Goal: Complete application form

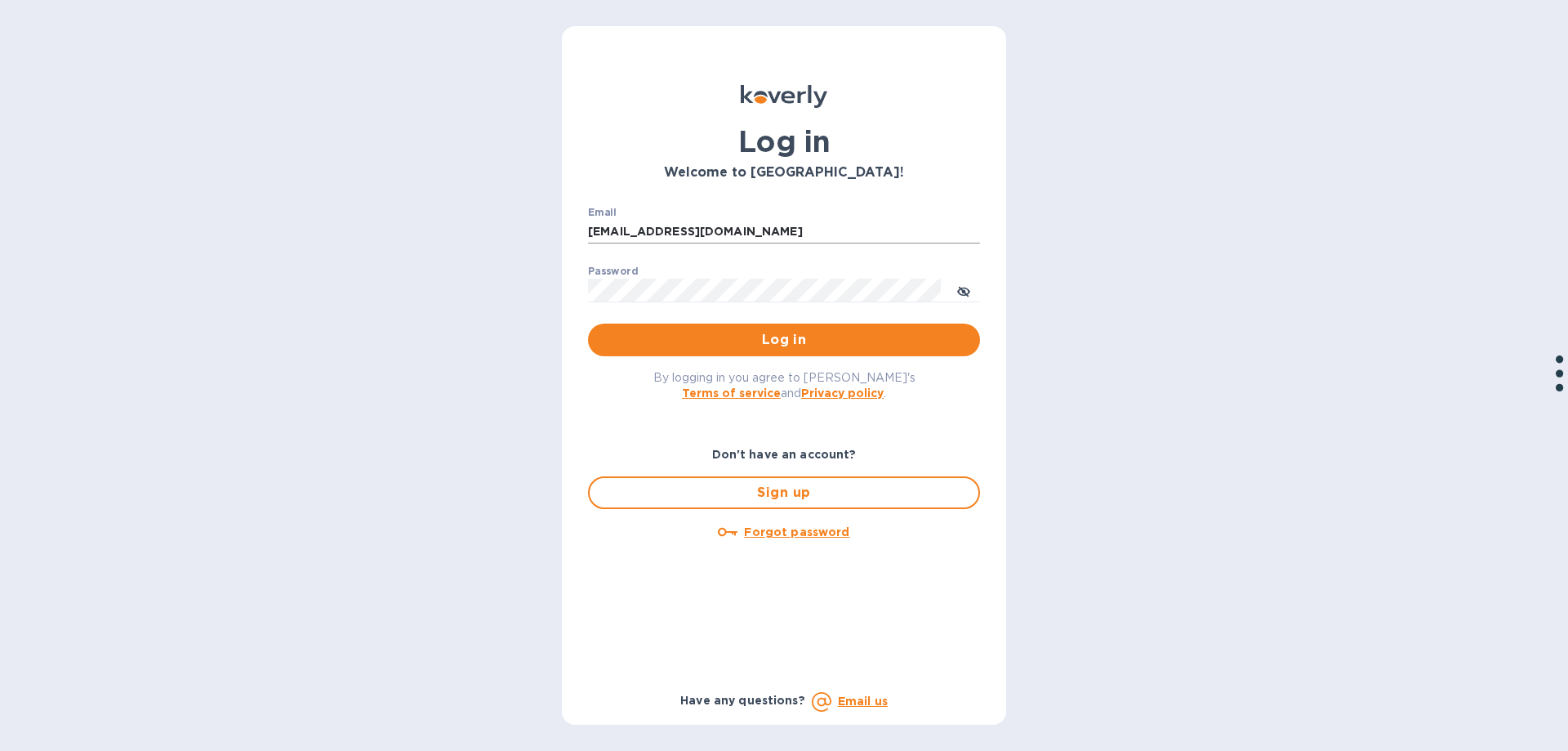
click at [617, 233] on input "[EMAIL_ADDRESS][DOMAIN_NAME]" at bounding box center [784, 232] width 392 height 24
click at [478, 314] on div "Log in Welcome to [GEOGRAPHIC_DATA]! Email [EMAIL_ADDRESS][DOMAIN_NAME] ​ Passw…" at bounding box center [784, 376] width 1568 height 751
click at [956, 290] on button "toggle password visibility" at bounding box center [964, 290] width 32 height 32
click at [621, 234] on input "[EMAIL_ADDRESS][DOMAIN_NAME]" at bounding box center [784, 232] width 392 height 24
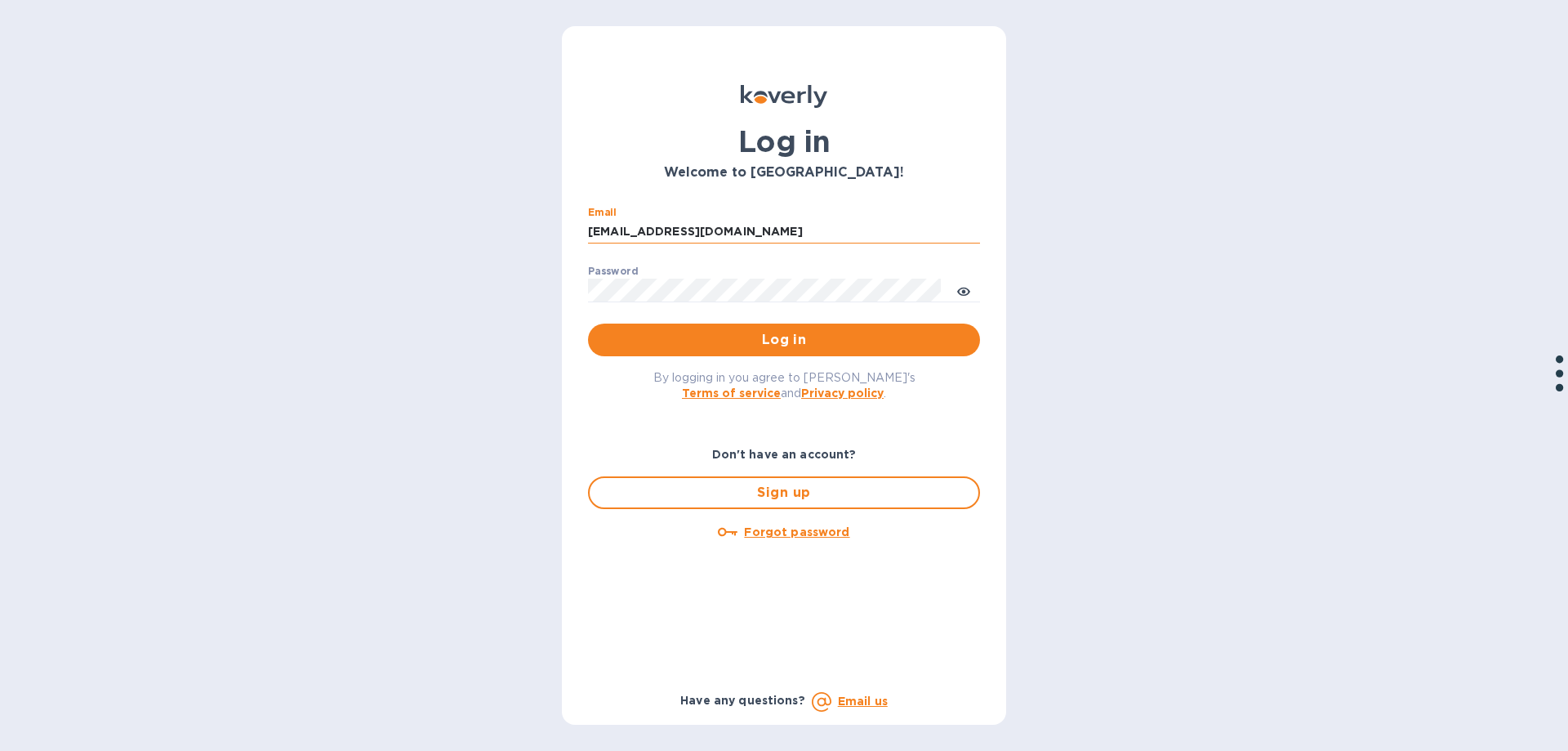
click at [623, 234] on input "[EMAIL_ADDRESS][DOMAIN_NAME]" at bounding box center [784, 232] width 392 height 24
drag, startPoint x: 624, startPoint y: 235, endPoint x: 552, endPoint y: 229, distance: 72.2
click at [554, 229] on div "Log in Welcome to [GEOGRAPHIC_DATA]! Email [EMAIL_ADDRESS][DOMAIN_NAME] ​ Passw…" at bounding box center [784, 376] width 1568 height 751
click at [767, 345] on span "Log in" at bounding box center [784, 340] width 366 height 20
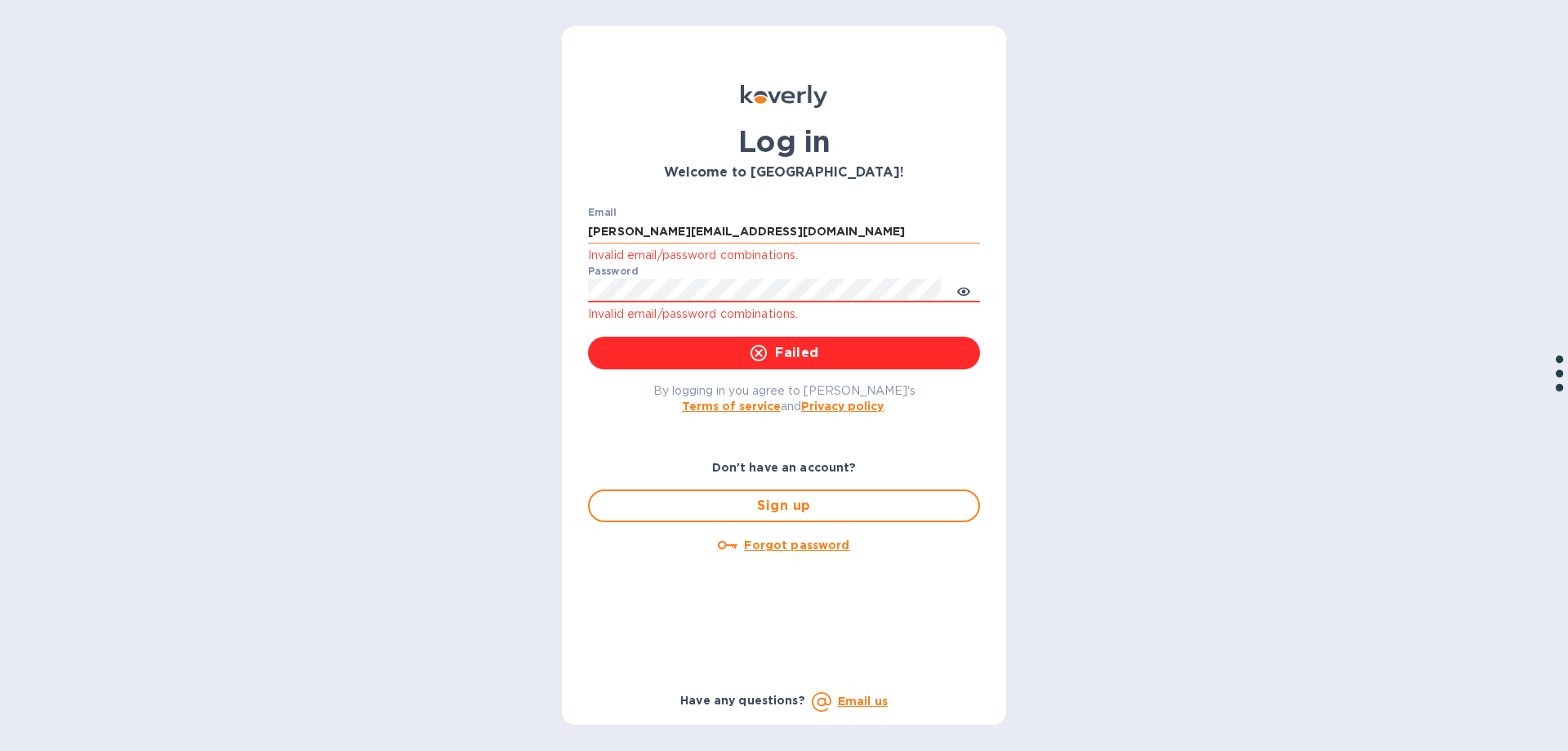
click at [839, 229] on input "[PERSON_NAME][EMAIL_ADDRESS][DOMAIN_NAME]" at bounding box center [784, 232] width 392 height 24
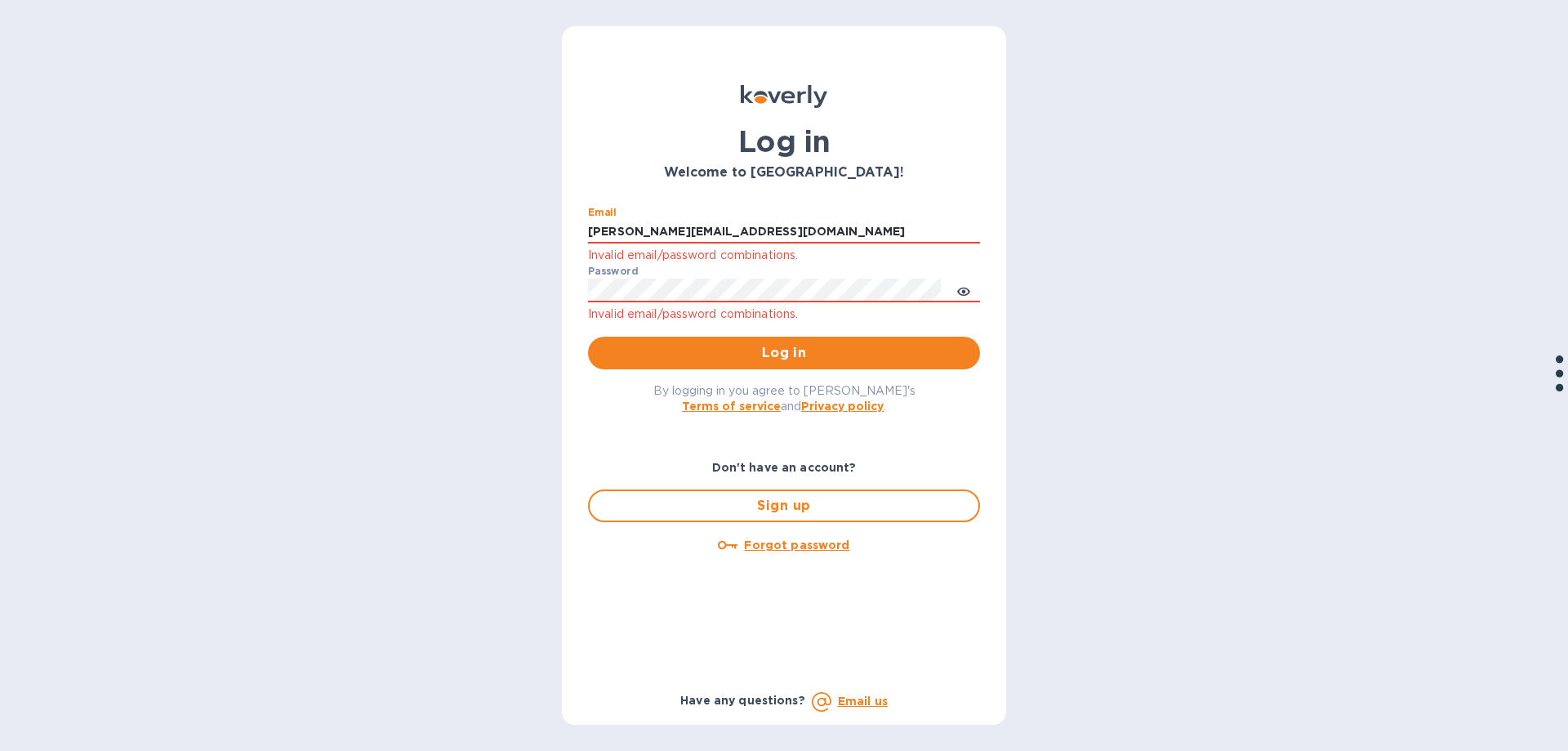
drag, startPoint x: 839, startPoint y: 229, endPoint x: 515, endPoint y: 255, distance: 325.0
click at [515, 254] on div "Log in Welcome to [GEOGRAPHIC_DATA]! Email [PERSON_NAME][EMAIL_ADDRESS][DOMAIN_…" at bounding box center [784, 376] width 1568 height 751
type input "[EMAIL_ADDRESS][DOMAIN_NAME]"
click at [747, 344] on span "Log in" at bounding box center [784, 353] width 366 height 20
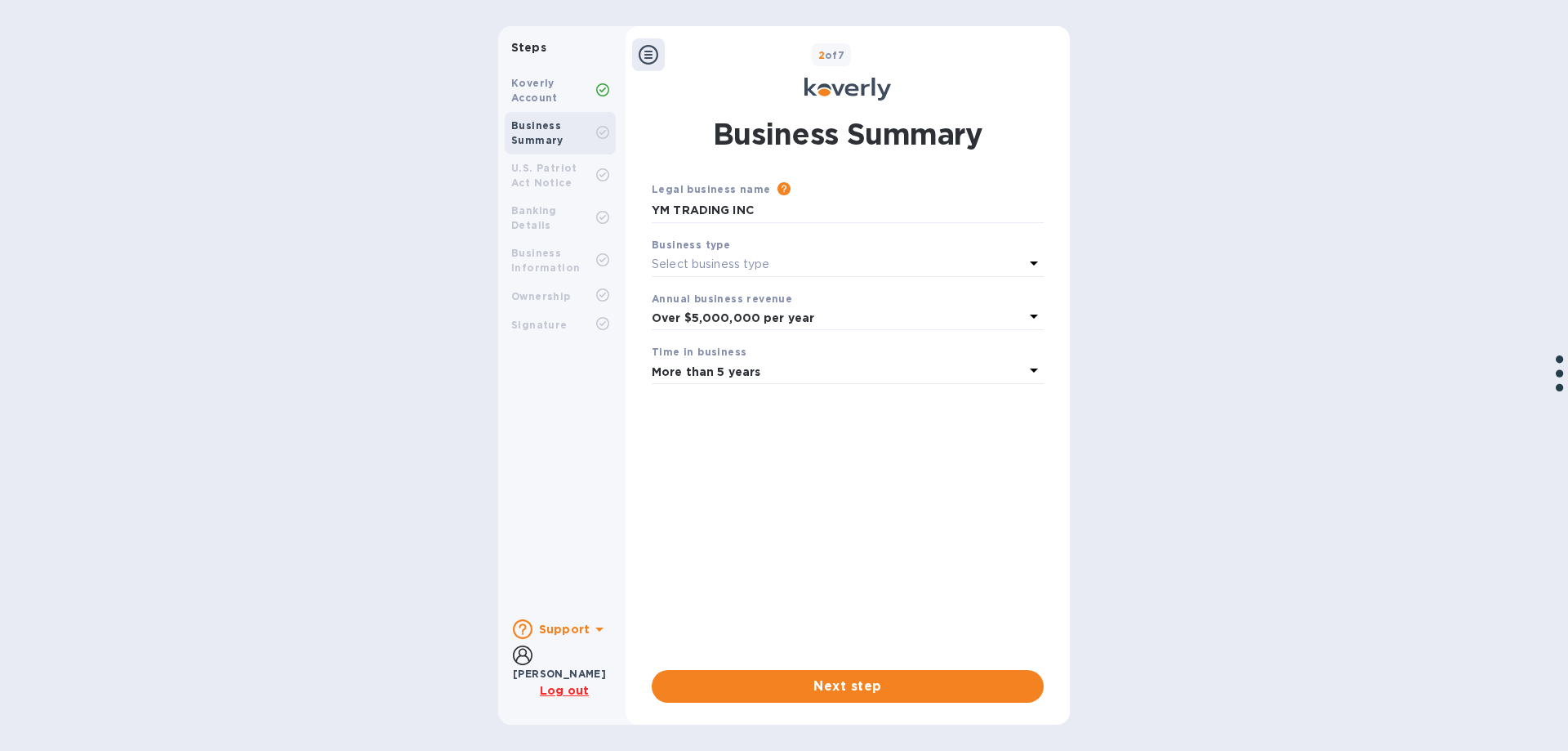
click at [1028, 264] on icon at bounding box center [1034, 264] width 20 height 20
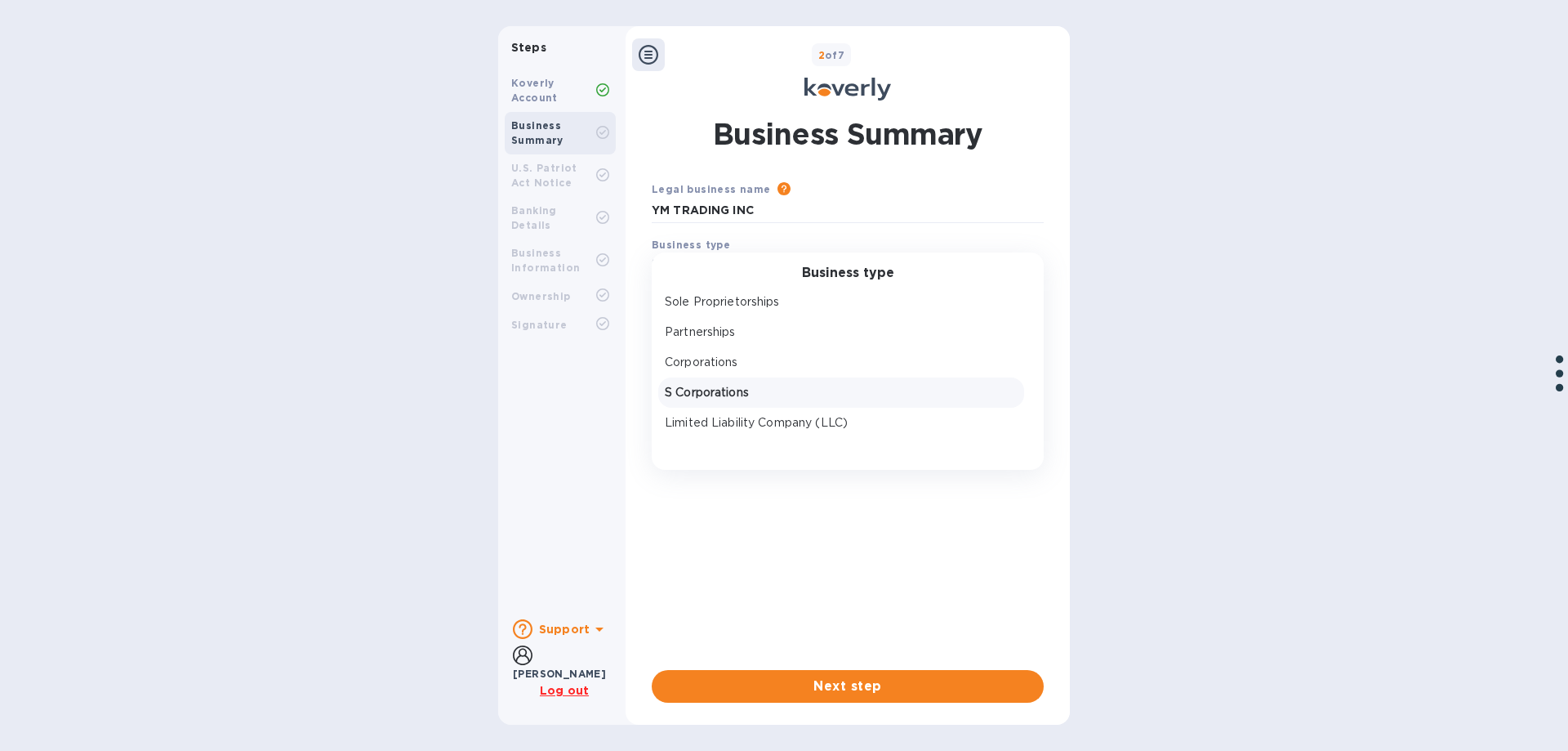
click at [801, 397] on p "S Corporations" at bounding box center [841, 393] width 353 height 17
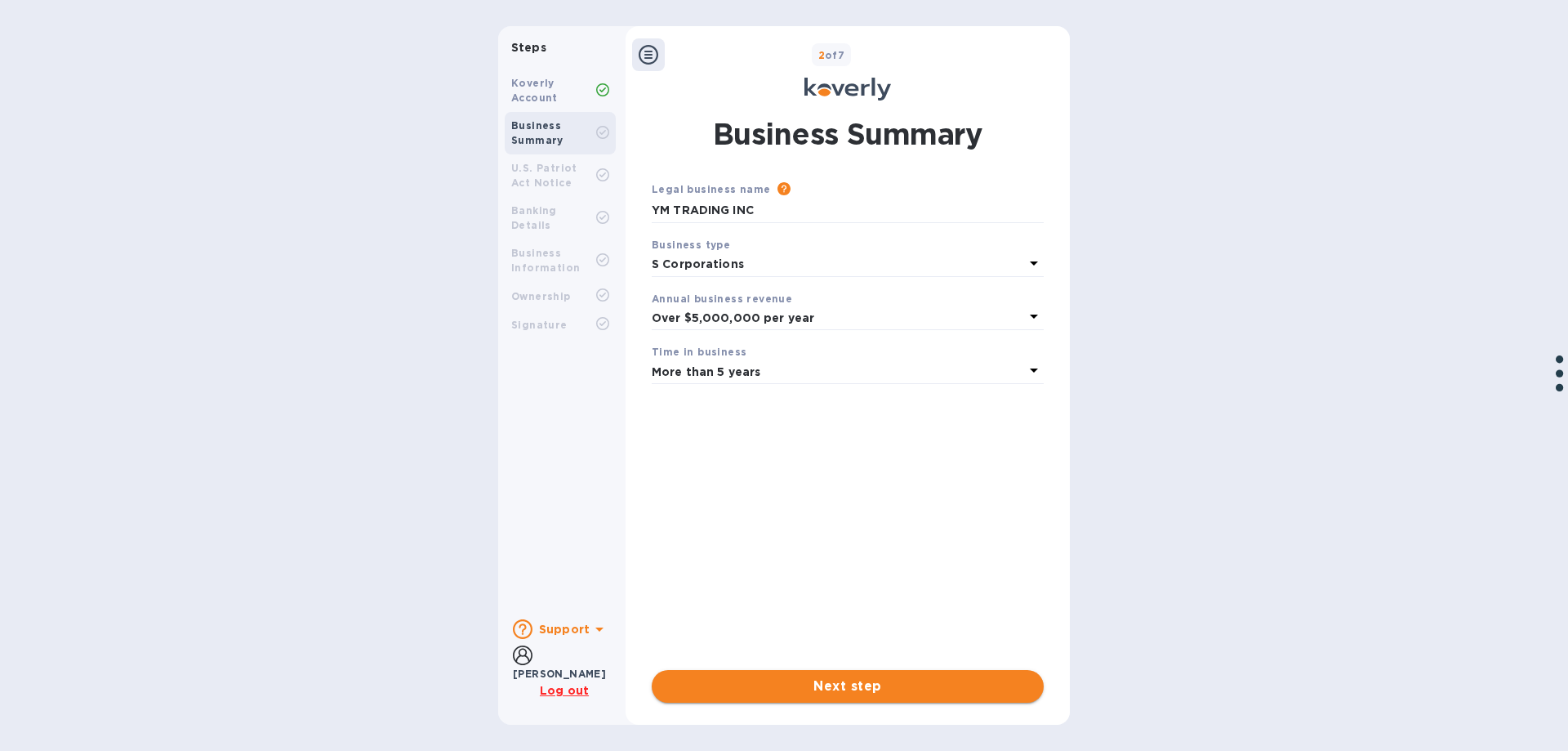
click at [859, 695] on span "Next step" at bounding box center [848, 687] width 366 height 20
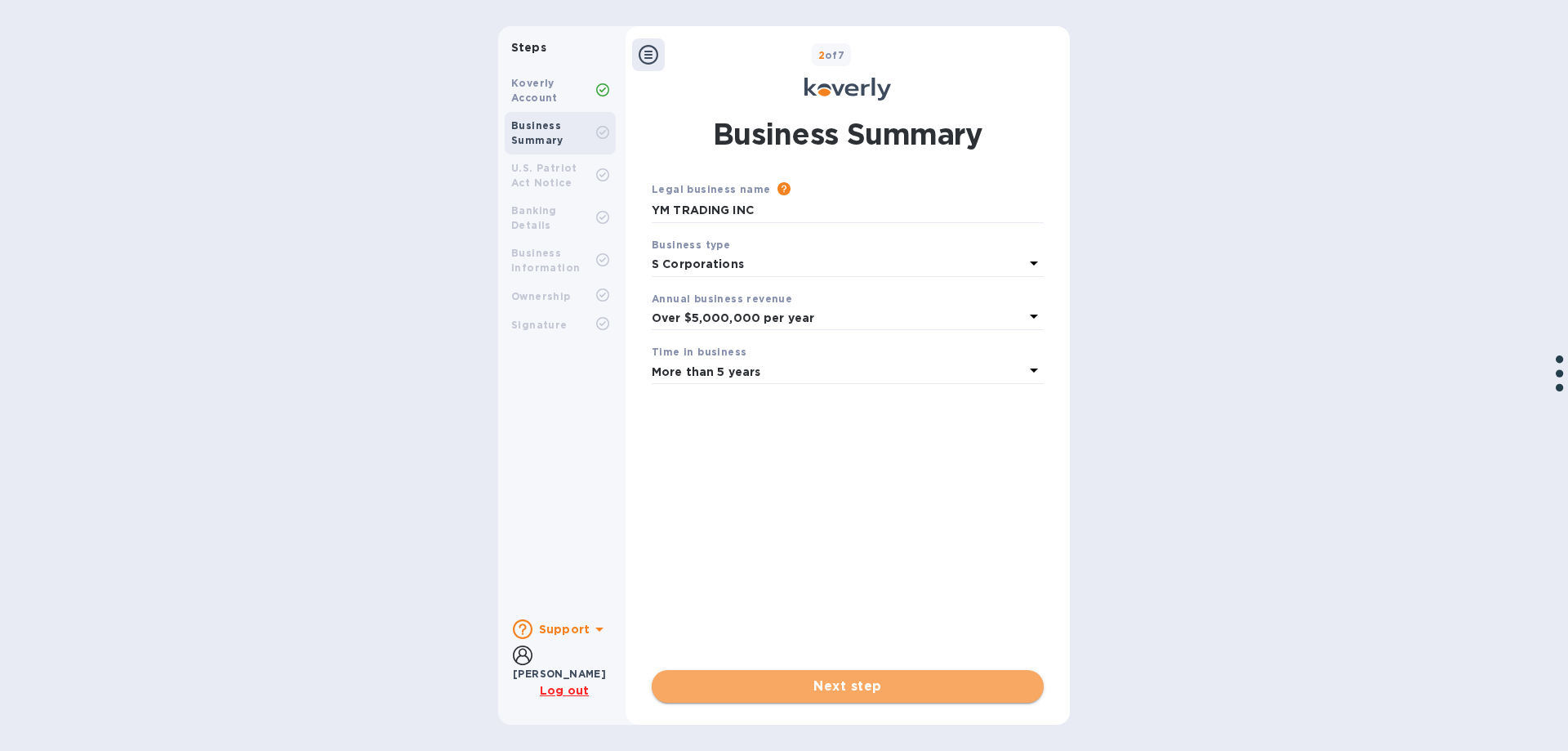
click at [882, 689] on span "Next step" at bounding box center [848, 687] width 366 height 20
click at [1031, 309] on icon at bounding box center [1034, 317] width 20 height 20
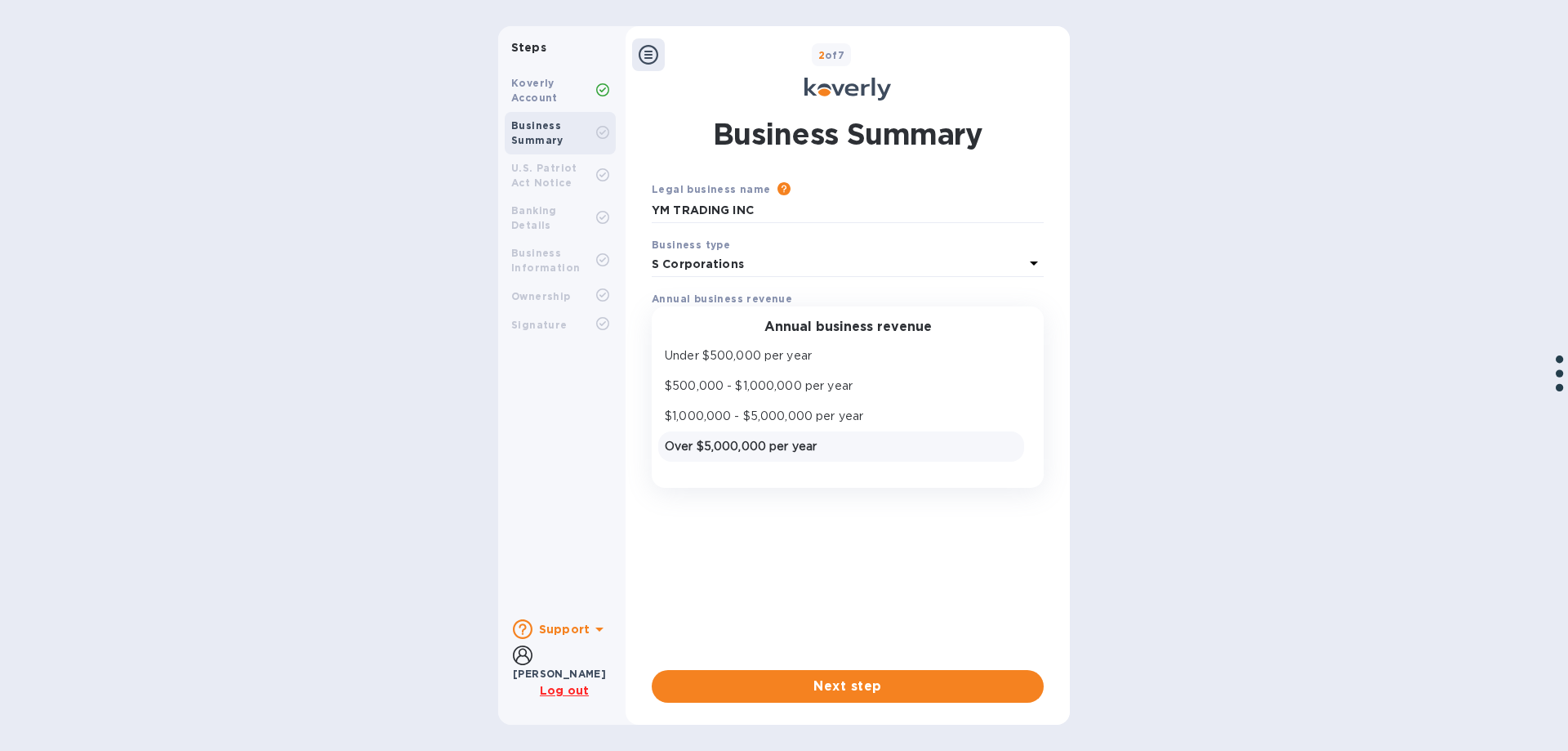
click at [1031, 309] on div "Annual business revenue Under $500,000 per year $500,000 - $1,000,000 per year …" at bounding box center [848, 398] width 392 height 182
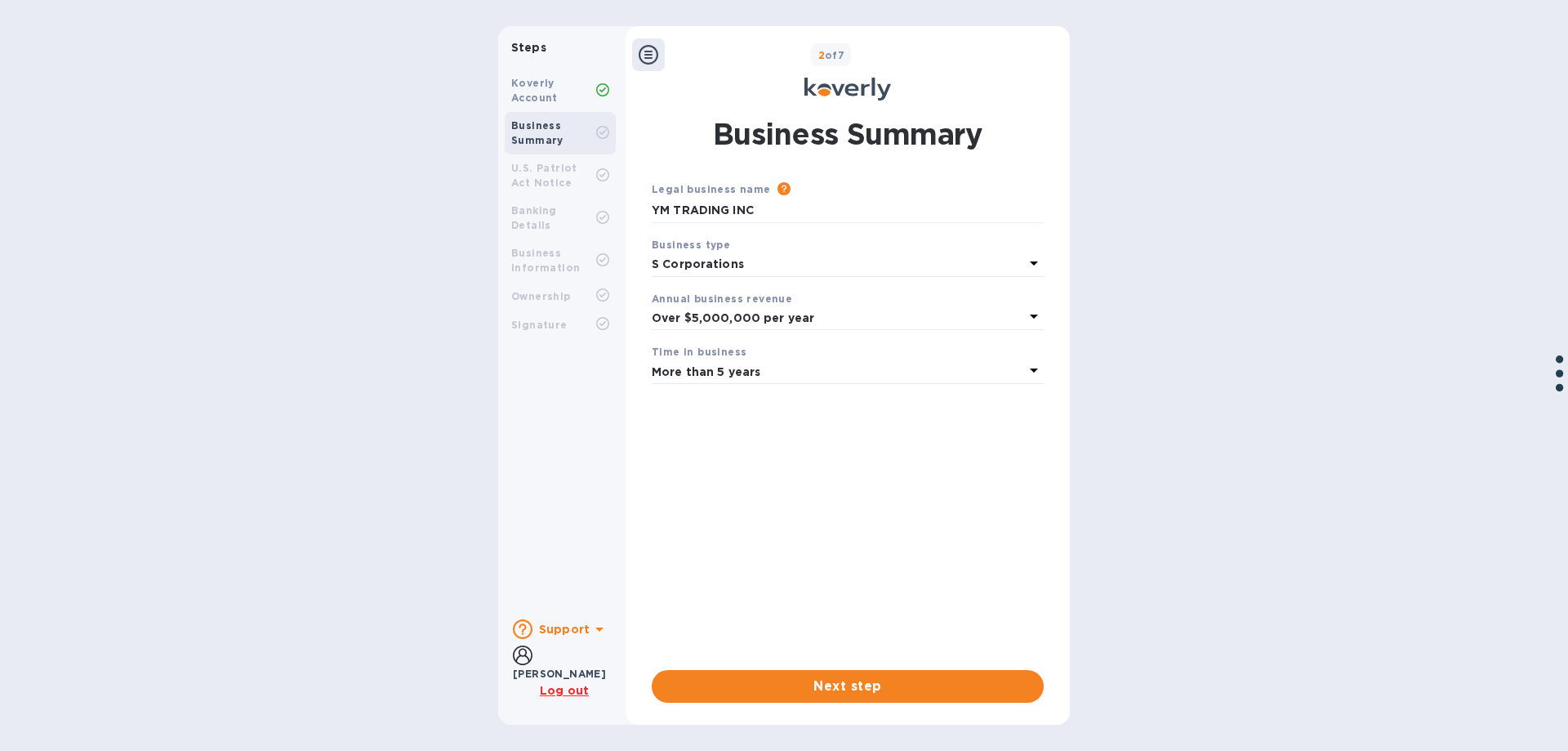
click at [1132, 323] on div "Steps Koverly Account Business Summary U.S. Patriot Act Notice Banking Details …" at bounding box center [784, 376] width 1568 height 699
click at [1030, 366] on icon at bounding box center [1034, 370] width 20 height 20
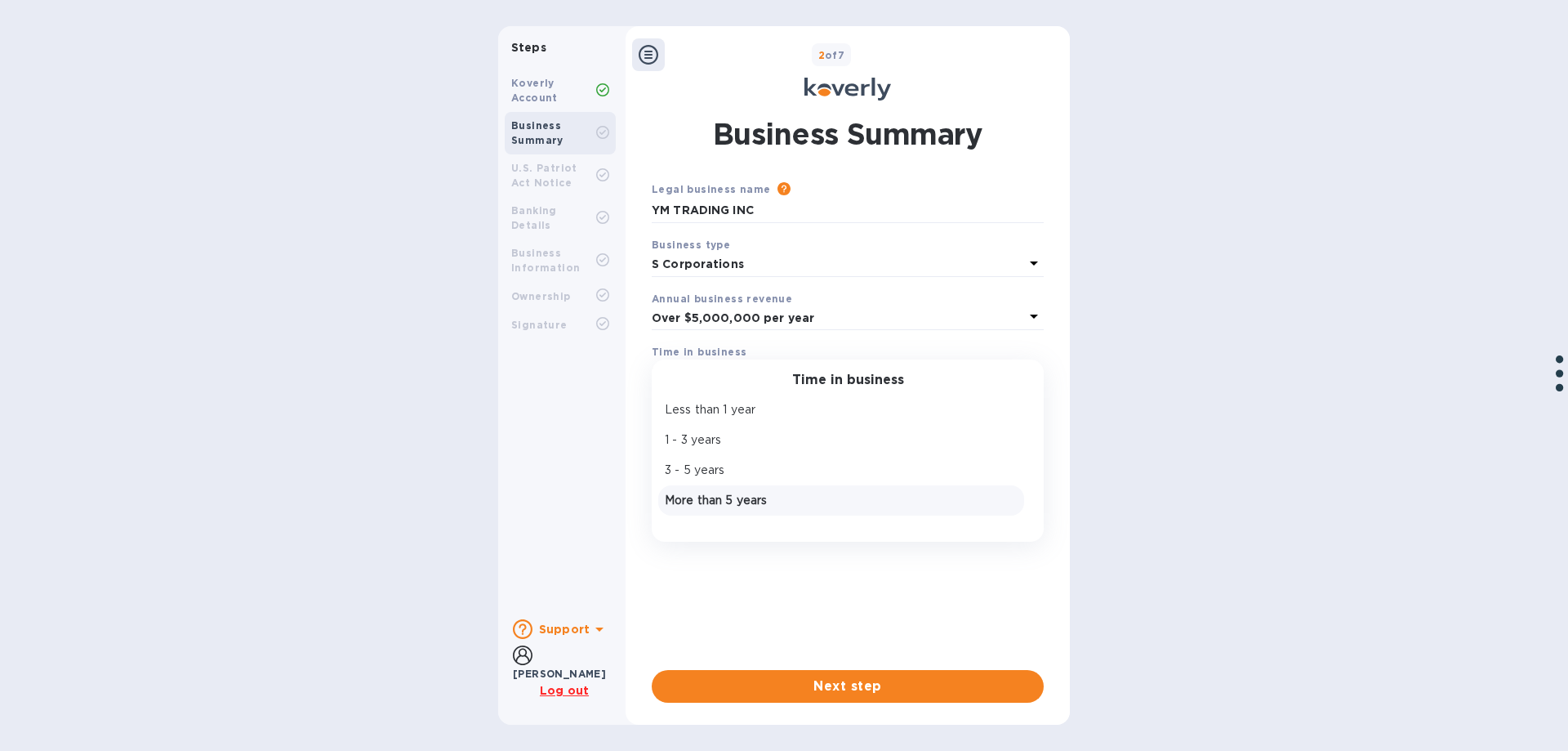
click at [1132, 350] on div "Steps Koverly Account Business Summary U.S. Patriot Act Notice Banking Details …" at bounding box center [784, 376] width 1568 height 699
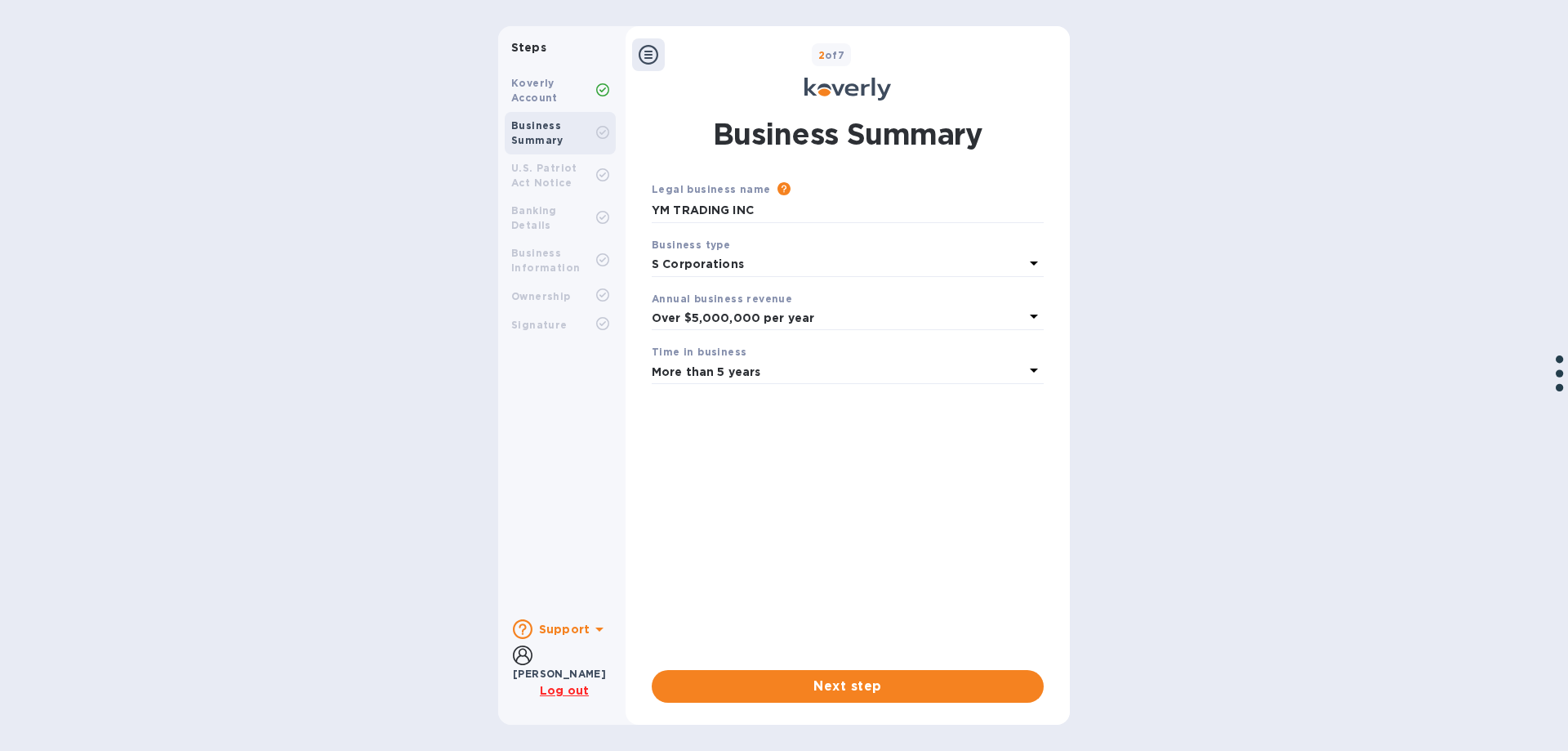
click at [649, 53] on icon at bounding box center [649, 55] width 20 height 20
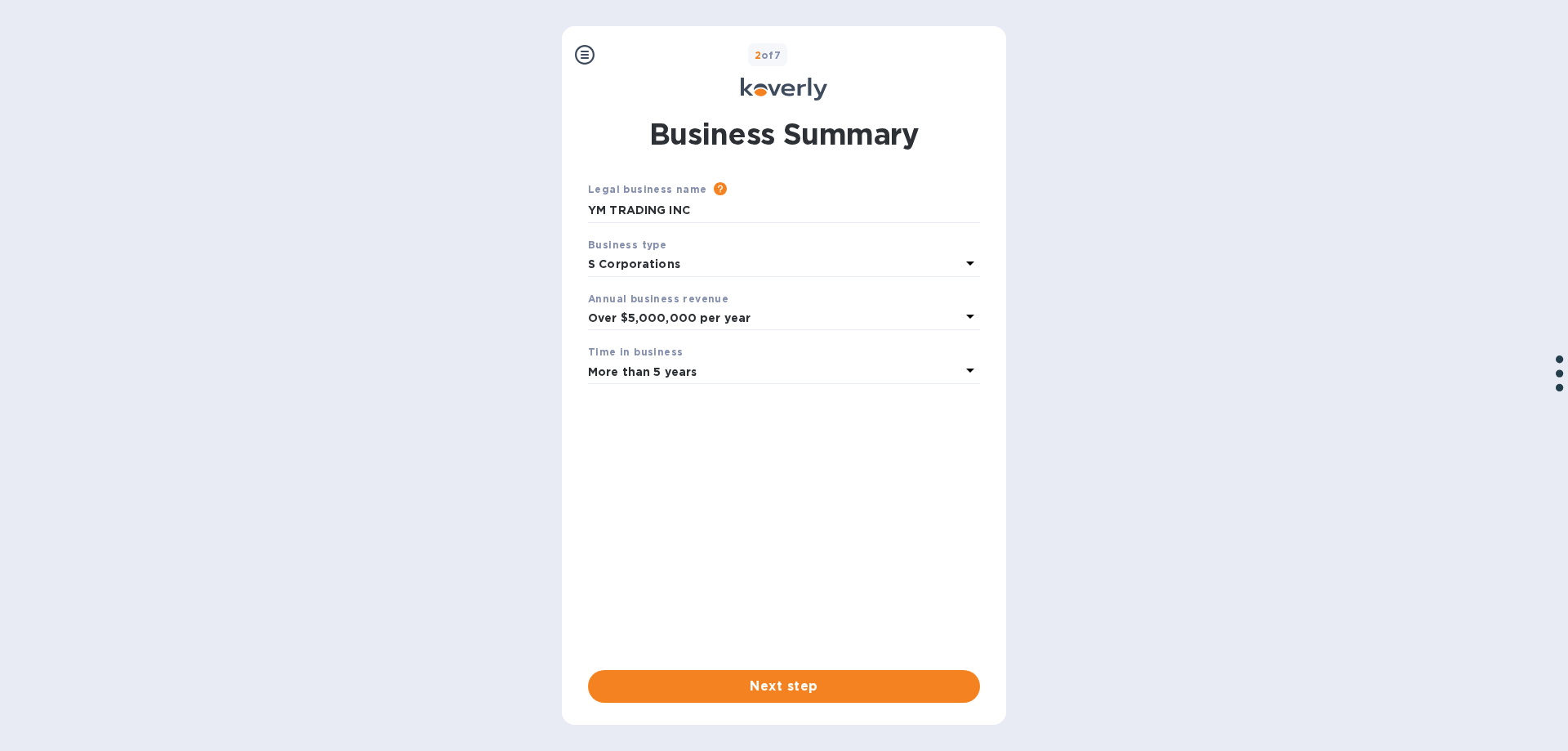
click at [649, 53] on div "2 of 7" at bounding box center [800, 55] width 399 height 23
click at [772, 692] on span "Next step" at bounding box center [784, 687] width 366 height 20
click at [781, 53] on b "2 of 7" at bounding box center [769, 55] width 27 height 13
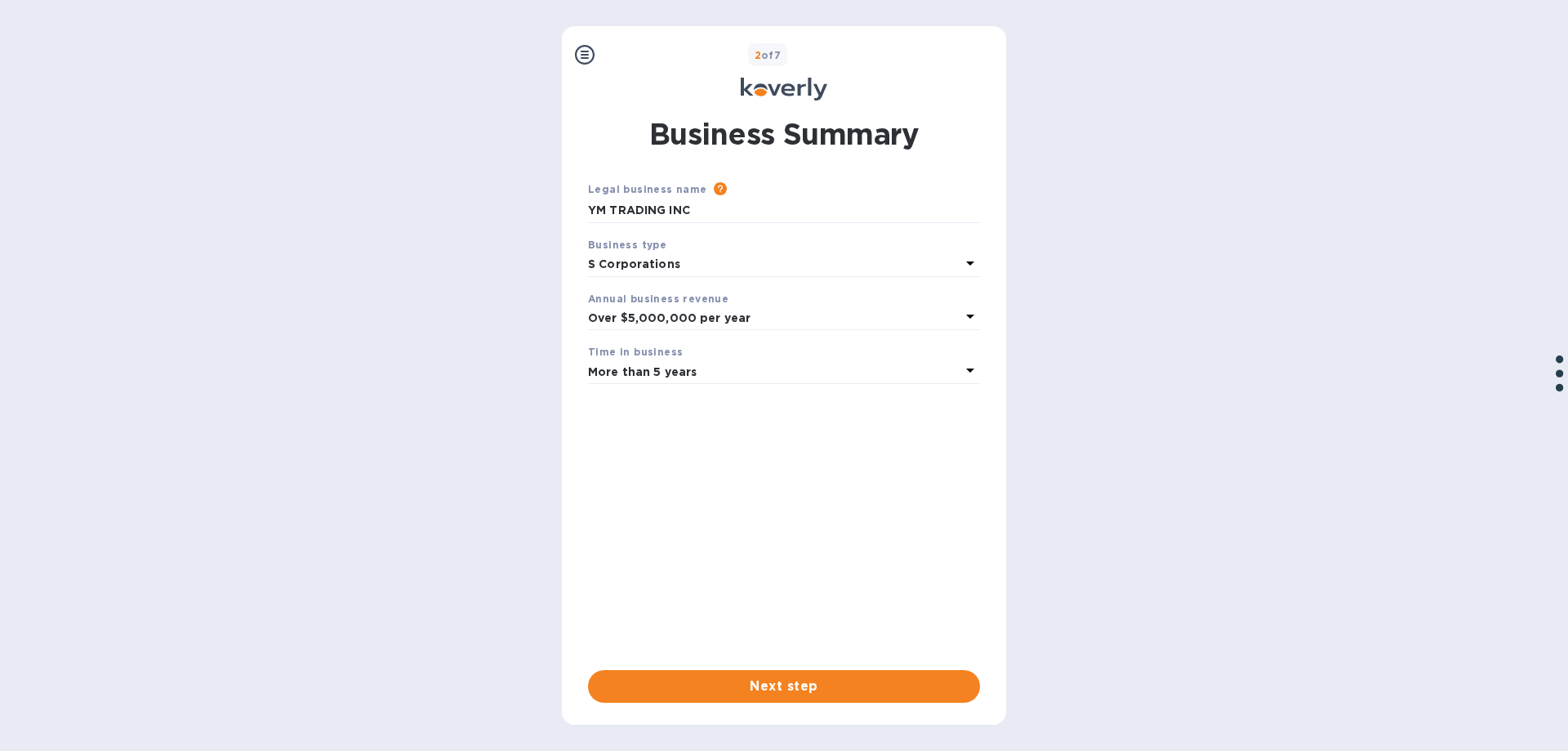
click at [1041, 496] on div "Steps Koverly Account Business Summary U.S. Patriot Act Notice Banking Details …" at bounding box center [784, 376] width 1568 height 699
click at [586, 50] on icon at bounding box center [585, 55] width 20 height 20
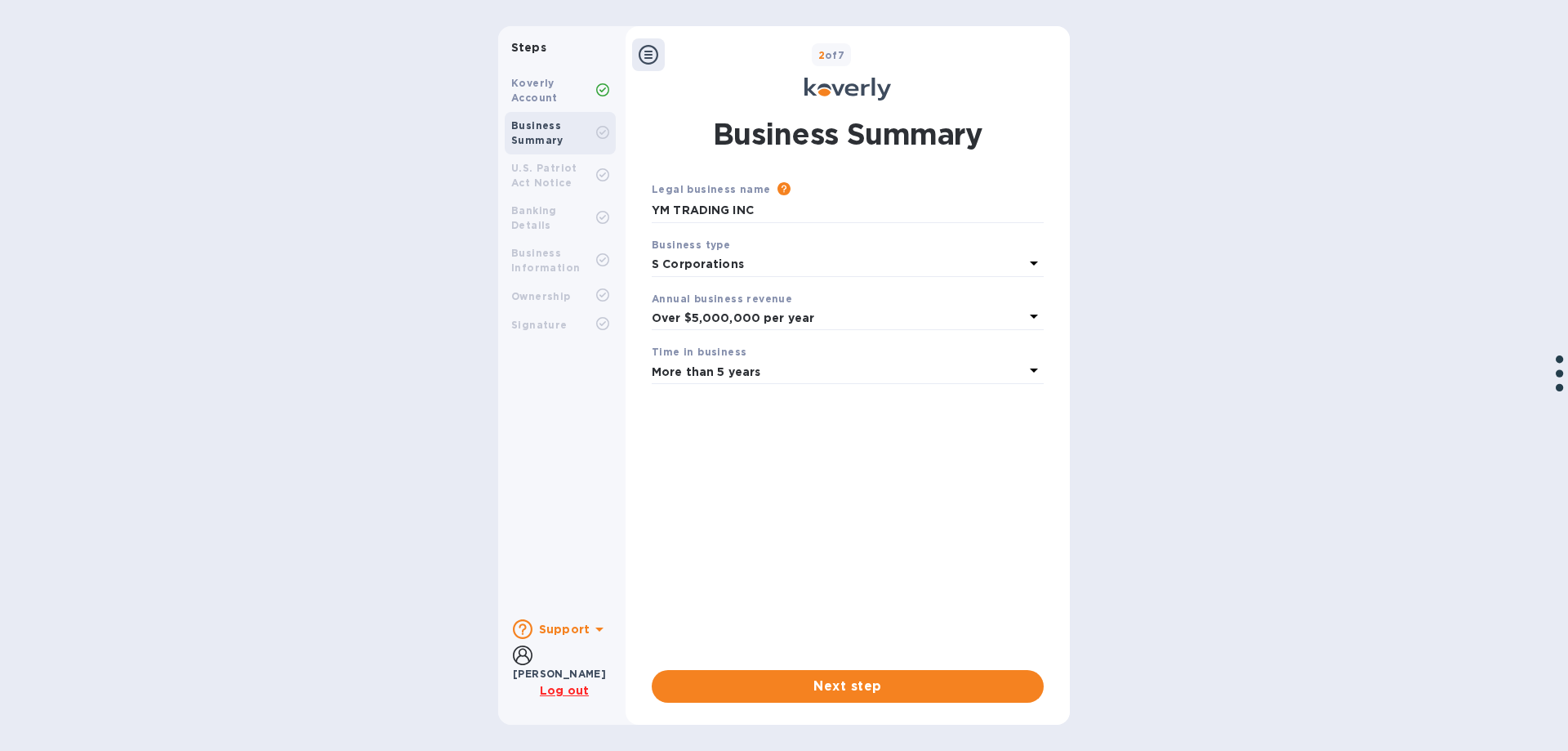
click at [583, 629] on b "Support" at bounding box center [565, 629] width 51 height 13
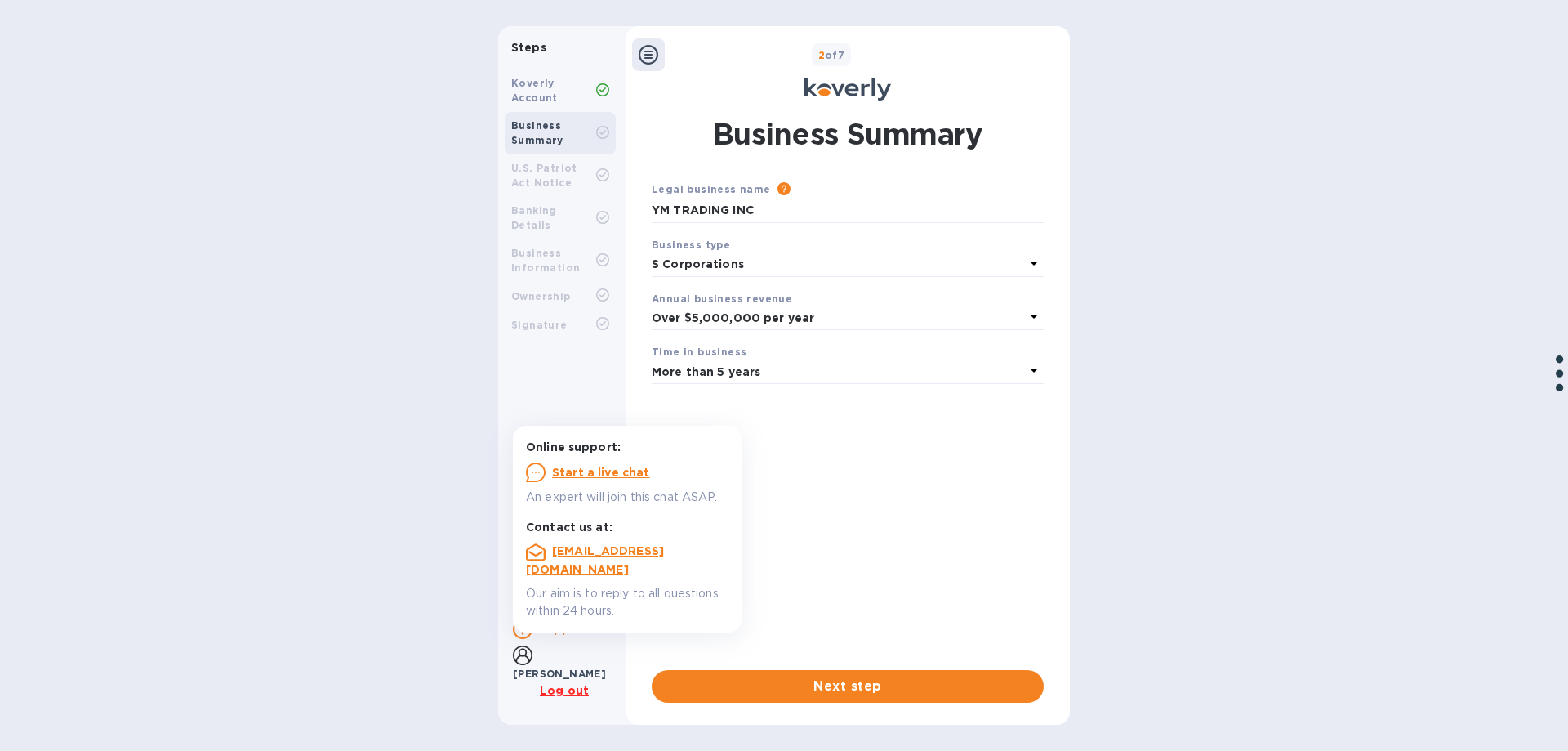
click at [623, 470] on u "Start a live chat" at bounding box center [601, 472] width 98 height 13
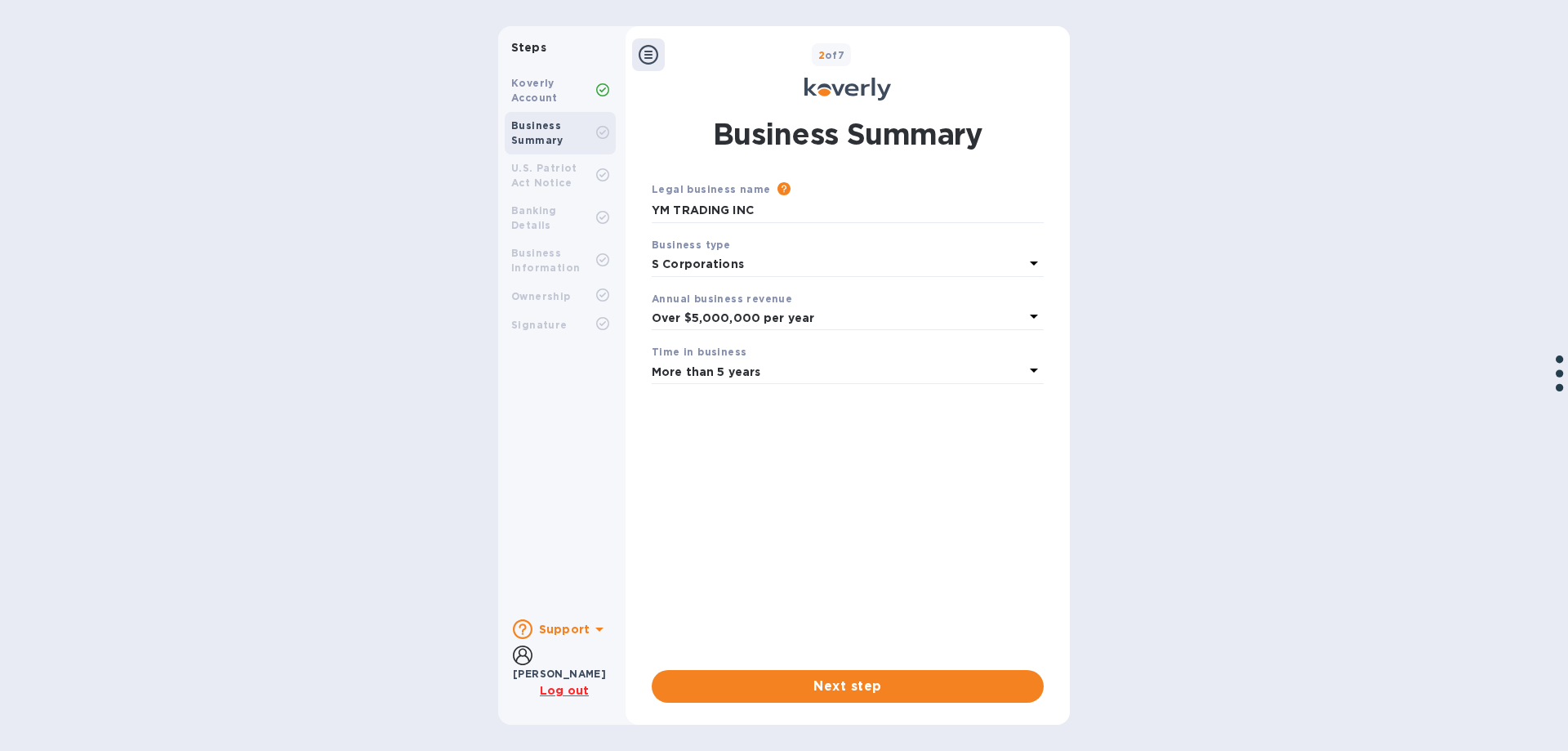
click at [1265, 51] on div "Steps Koverly Account Business Summary U.S. Patriot Act Notice Banking Details …" at bounding box center [784, 376] width 1568 height 699
